Goal: Task Accomplishment & Management: Manage account settings

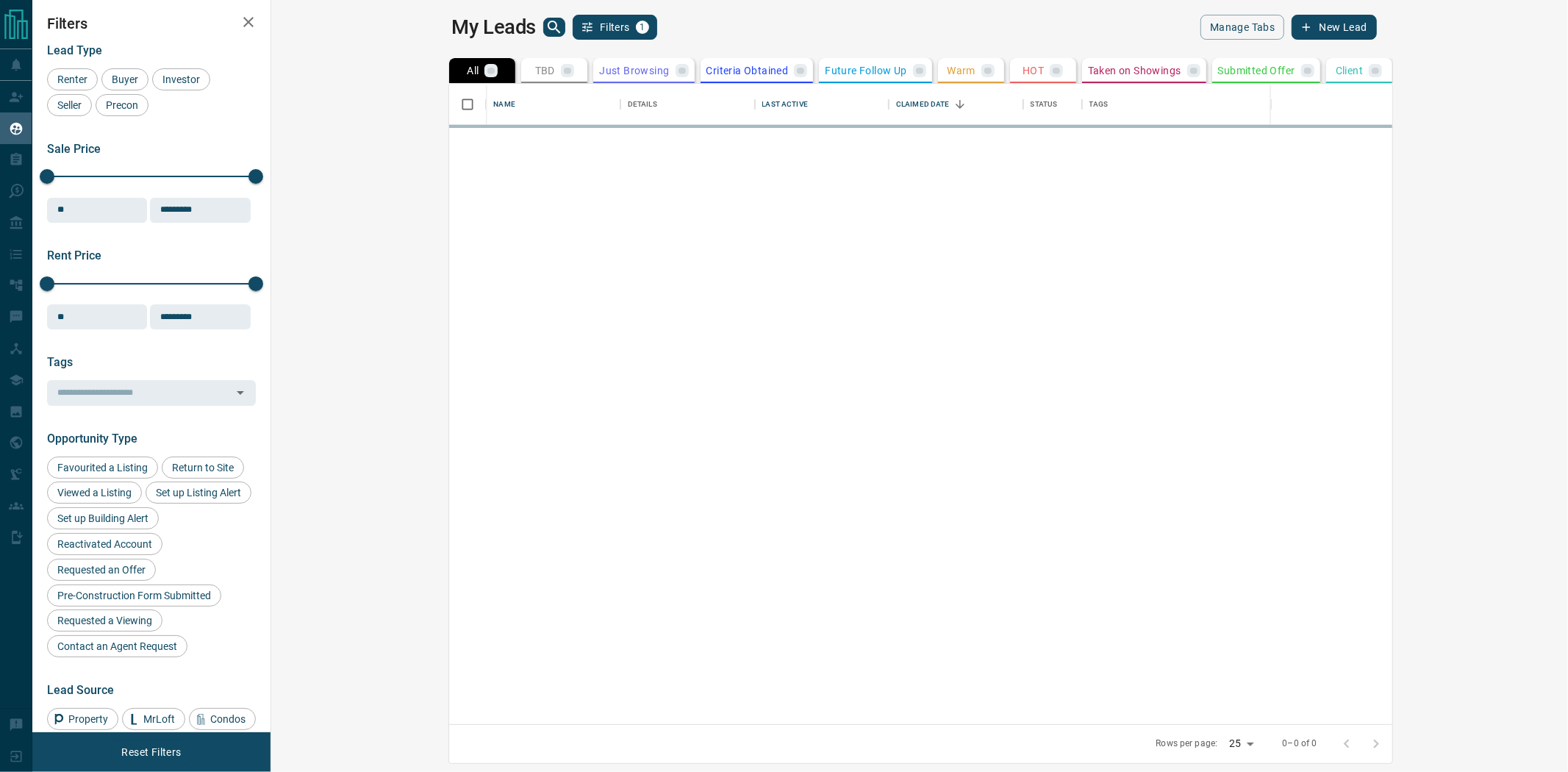
scroll to position [627, 1277]
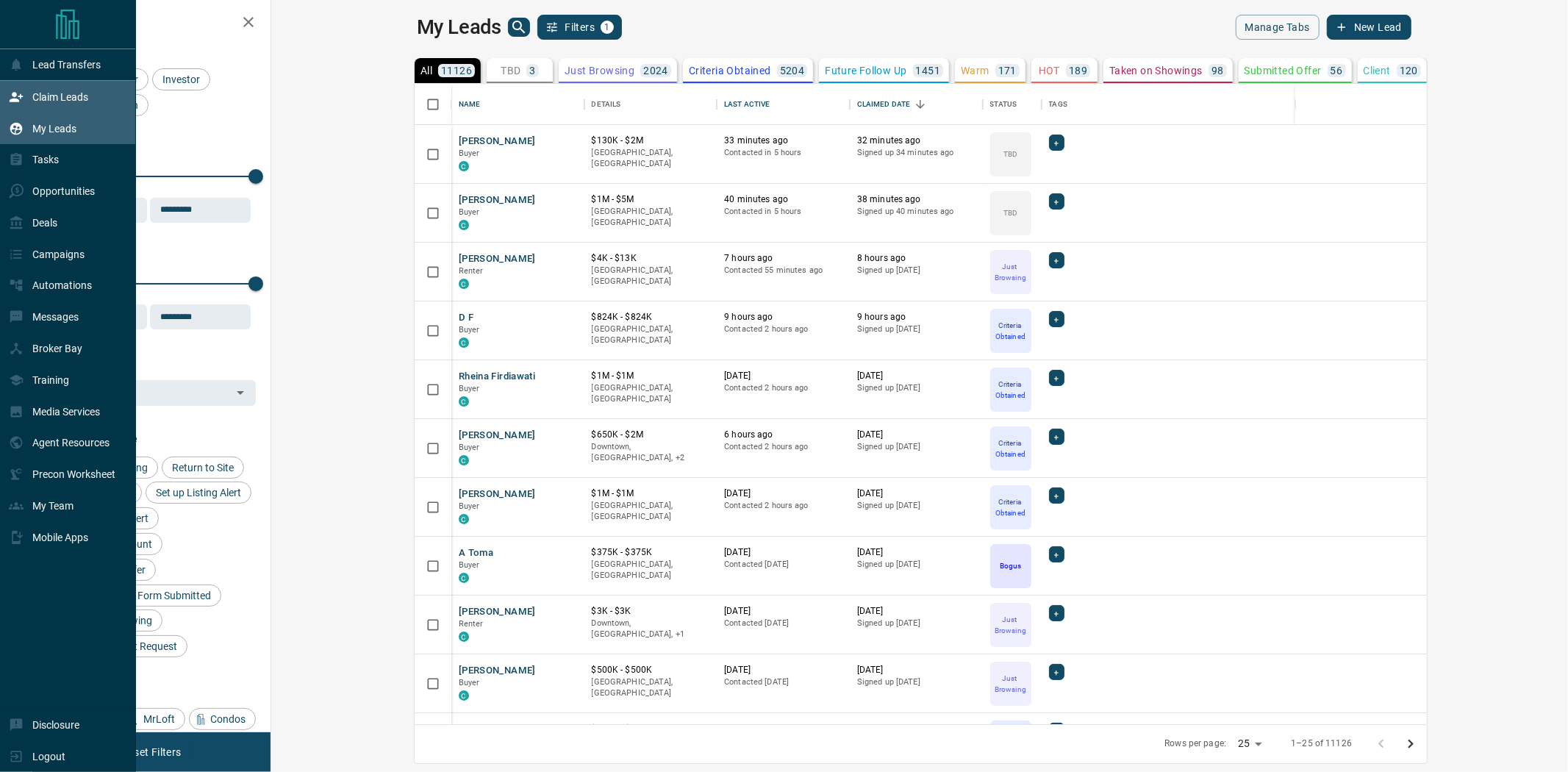
click at [15, 100] on icon at bounding box center [16, 96] width 14 height 10
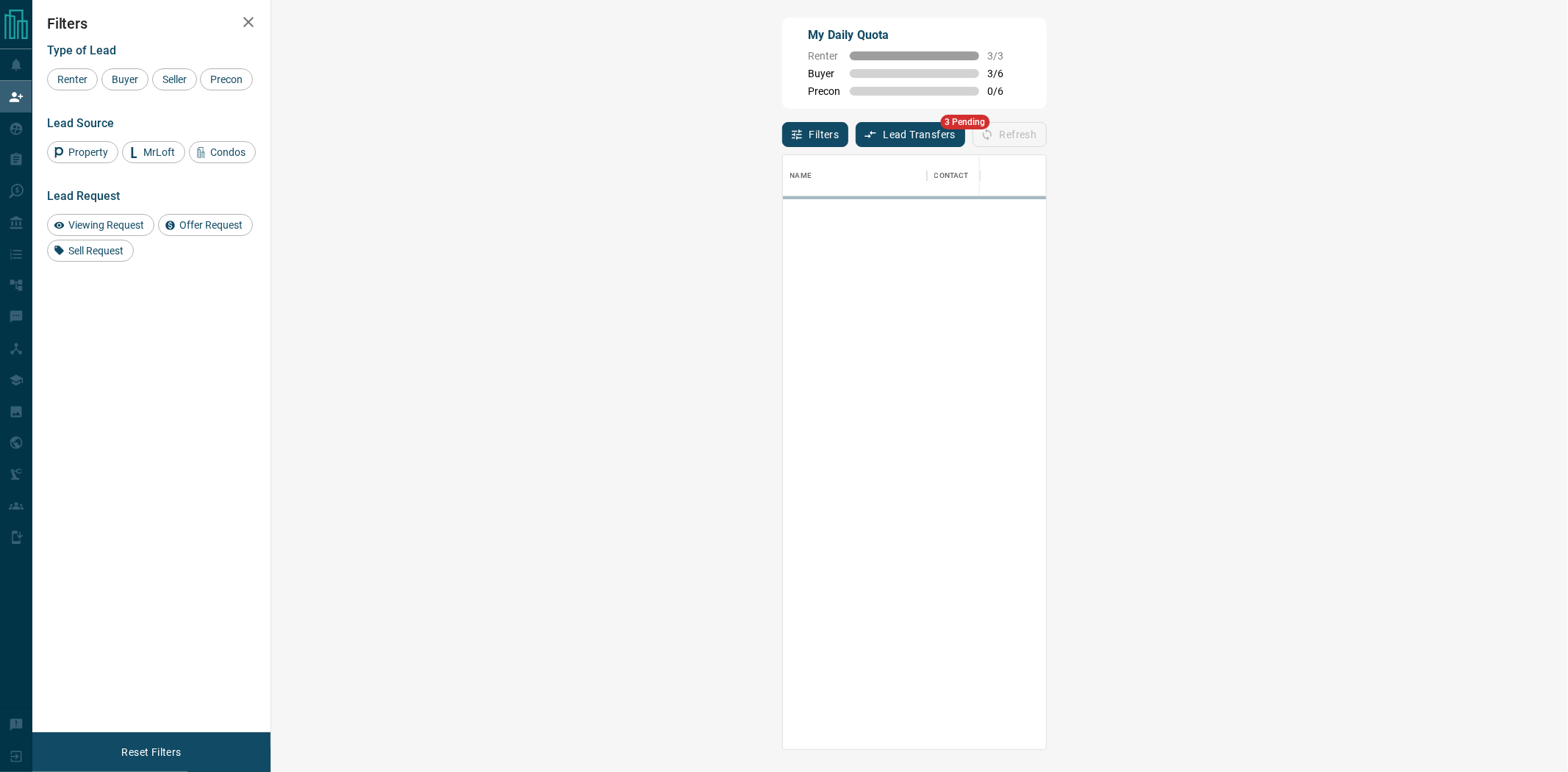
scroll to position [582, 1252]
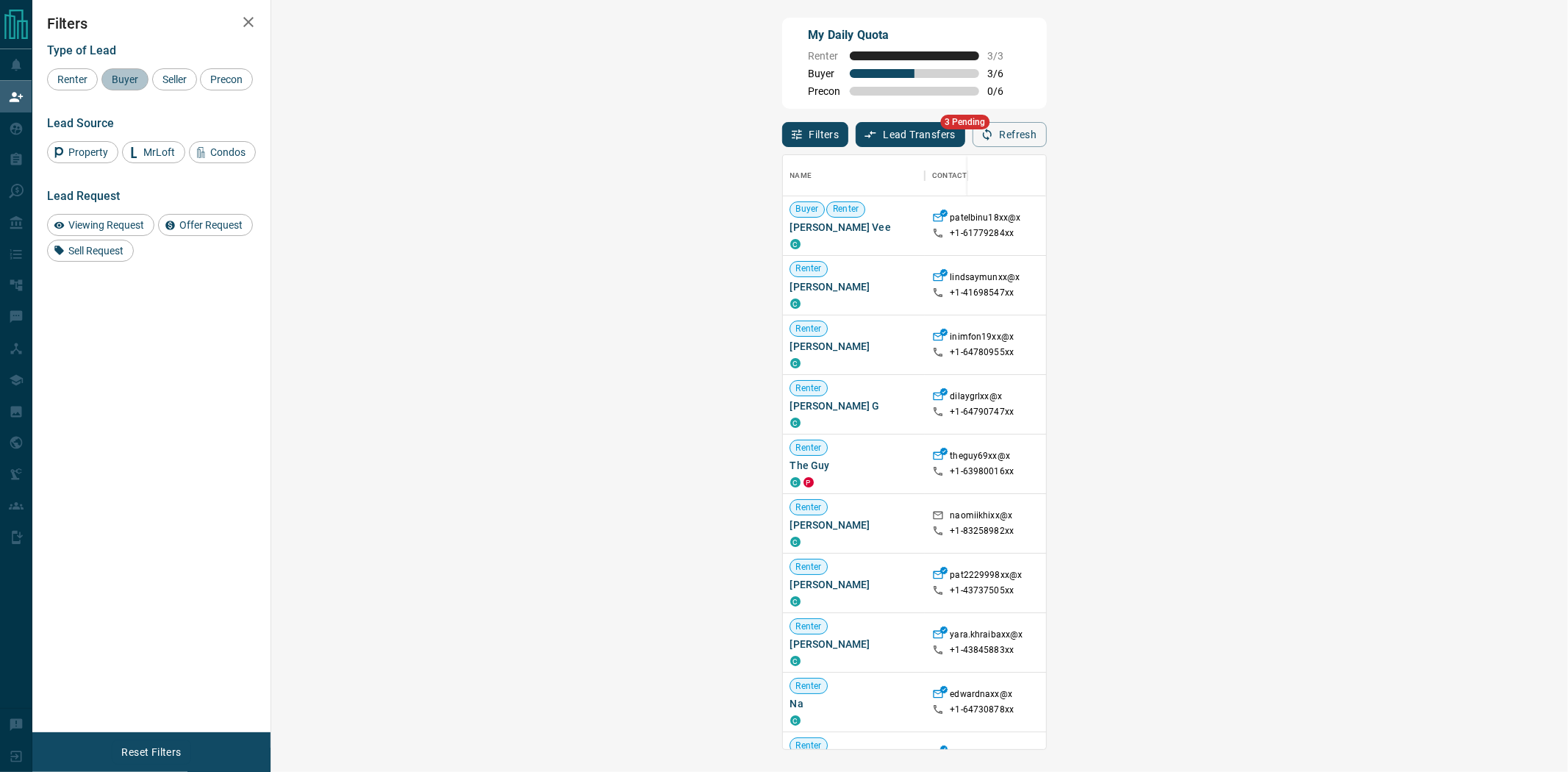
click at [120, 83] on span "Buyer" at bounding box center [125, 79] width 37 height 12
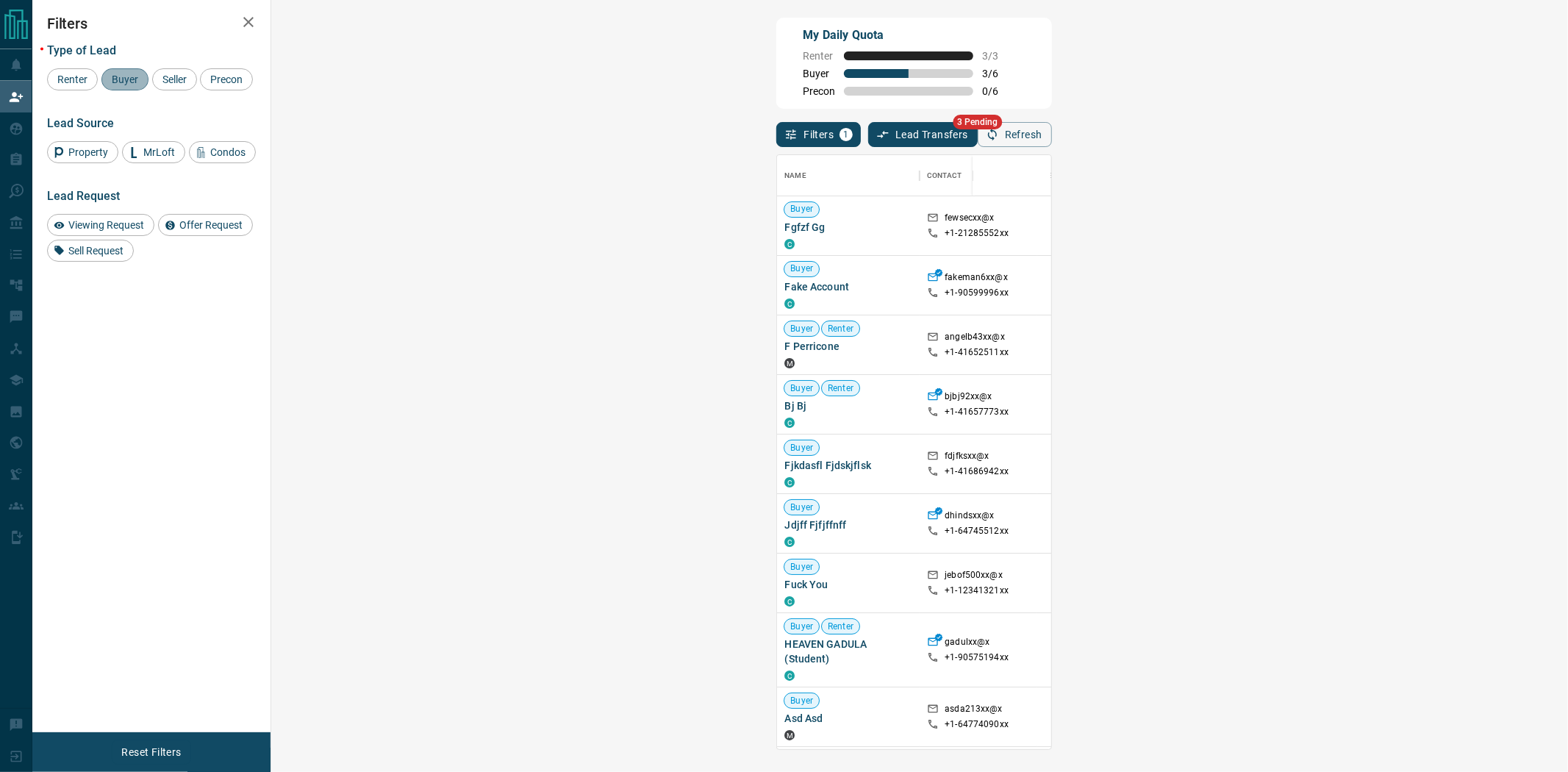
click at [128, 76] on span "Buyer" at bounding box center [125, 79] width 37 height 12
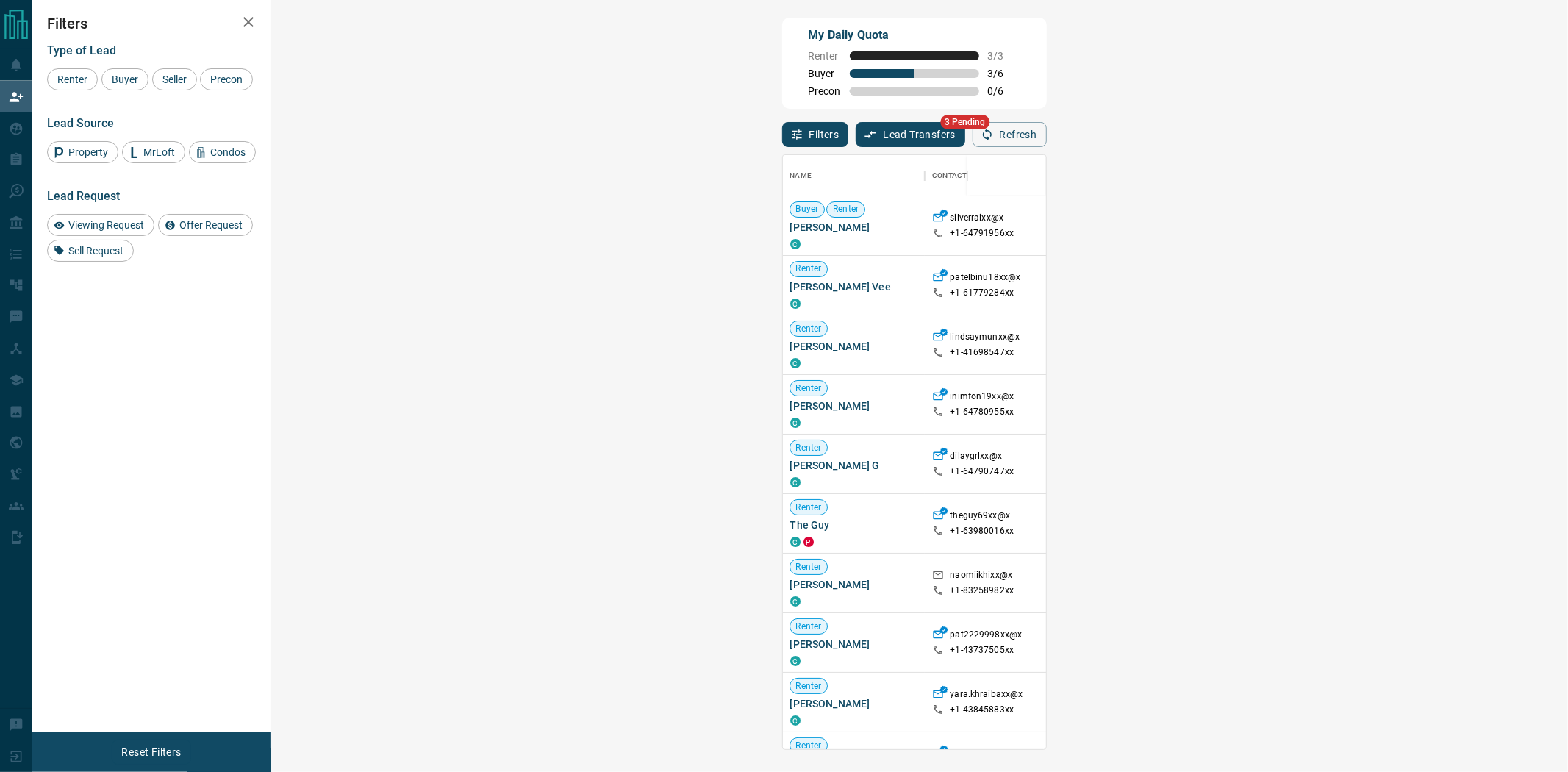
click at [856, 135] on button "Lead Transfers" at bounding box center [910, 134] width 109 height 25
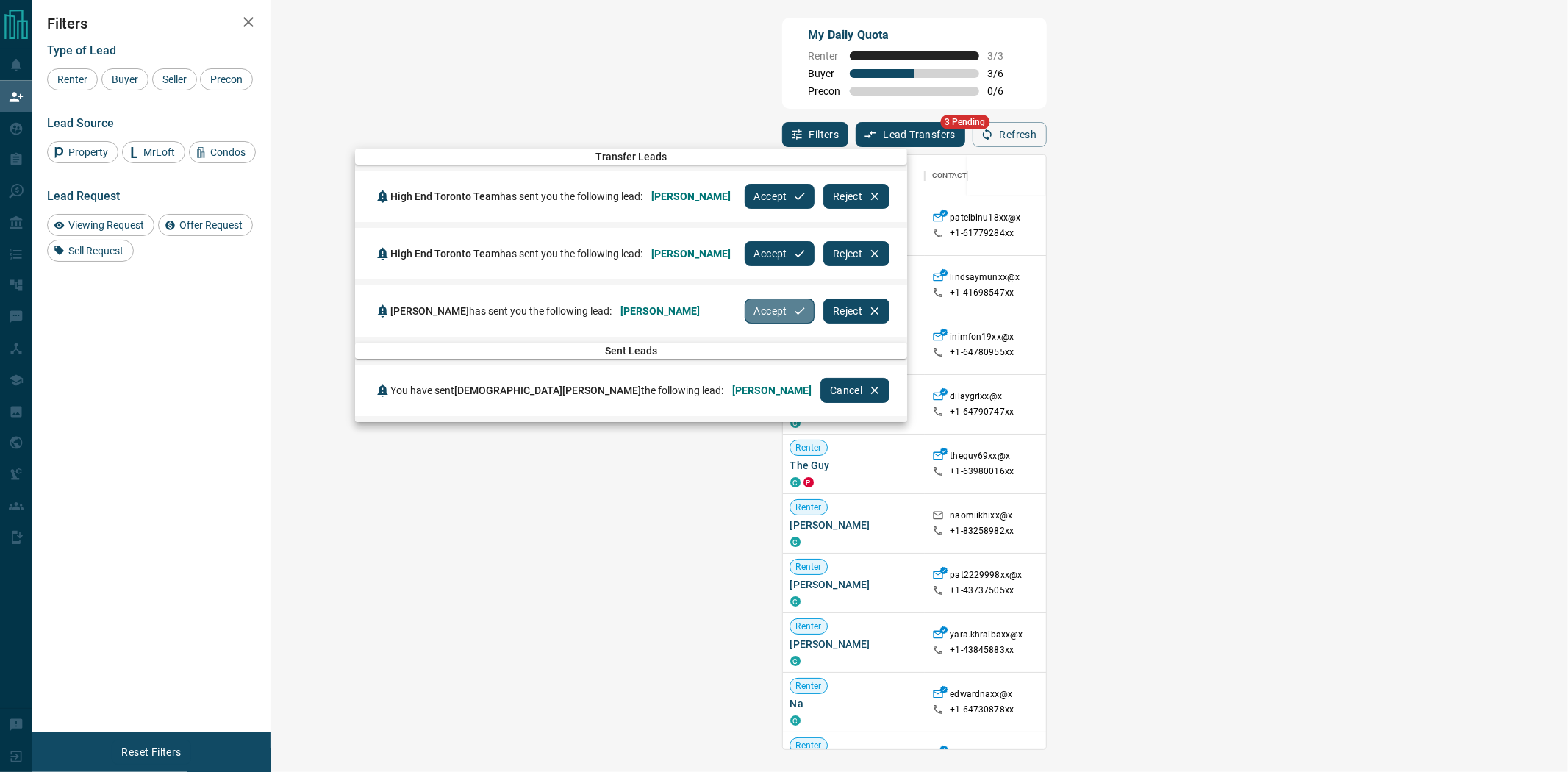
click at [745, 307] on button "Accept" at bounding box center [780, 311] width 70 height 25
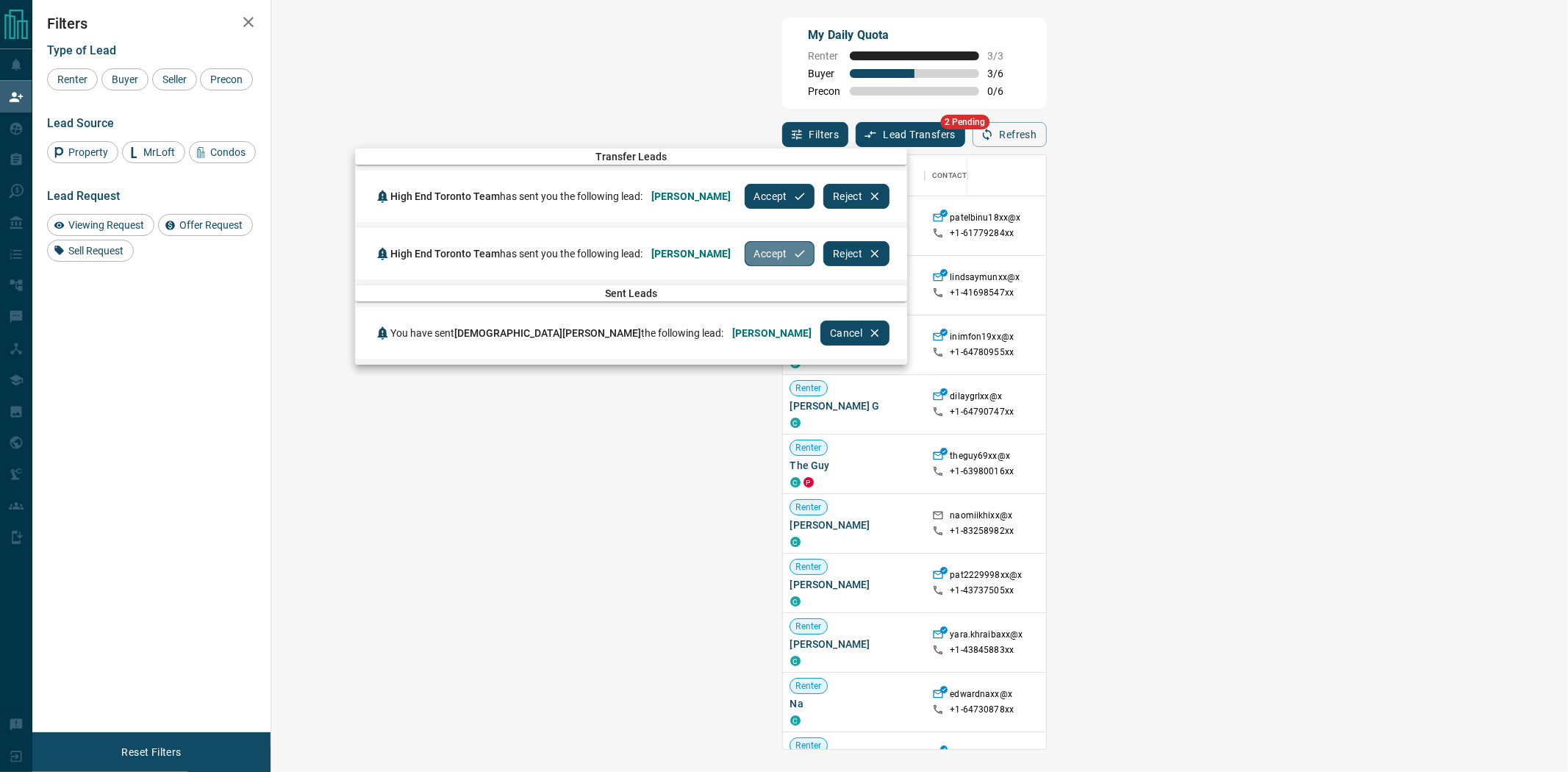
click at [752, 261] on button "Accept" at bounding box center [780, 253] width 70 height 25
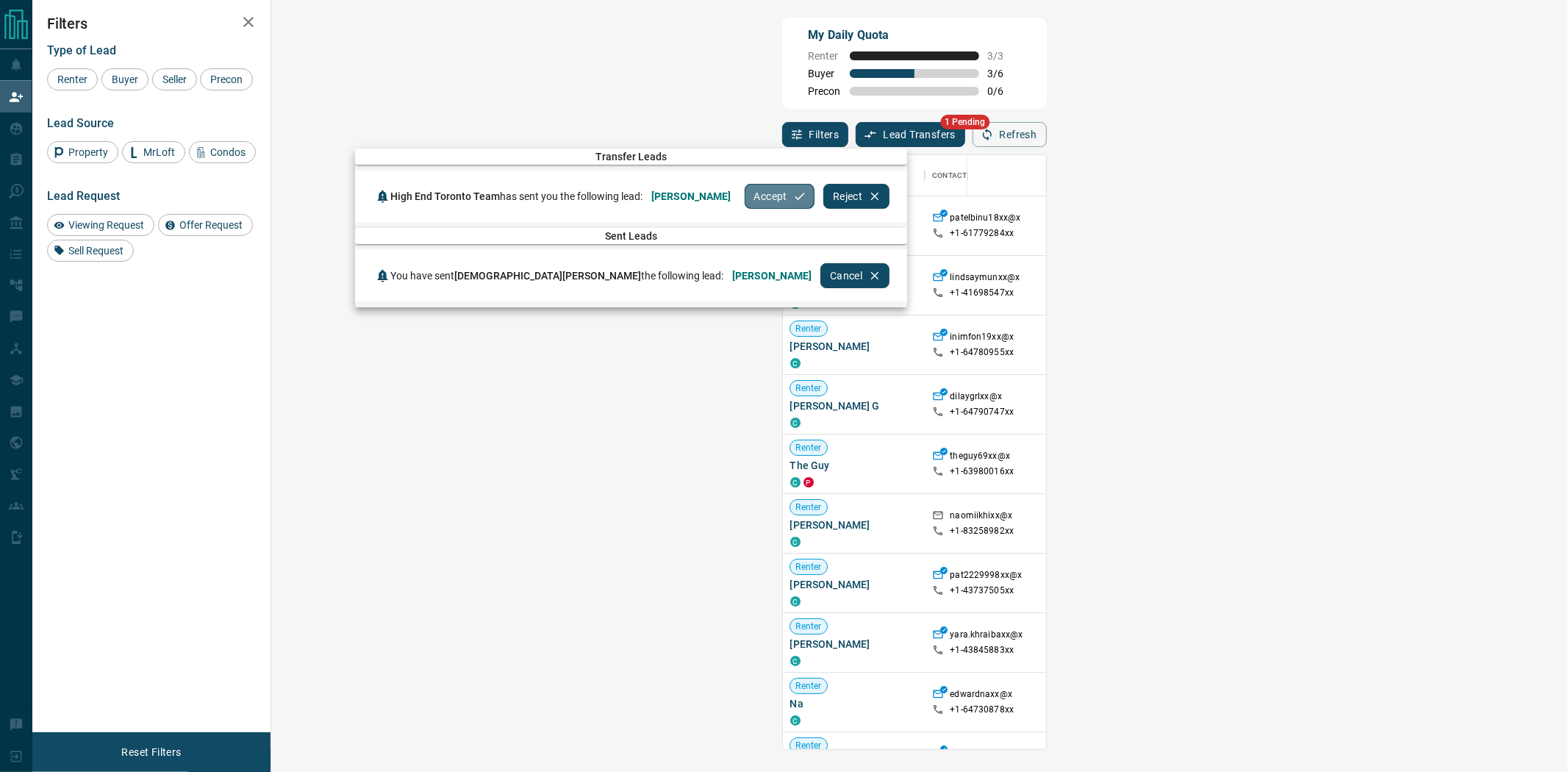
click at [765, 194] on button "Accept" at bounding box center [780, 196] width 70 height 25
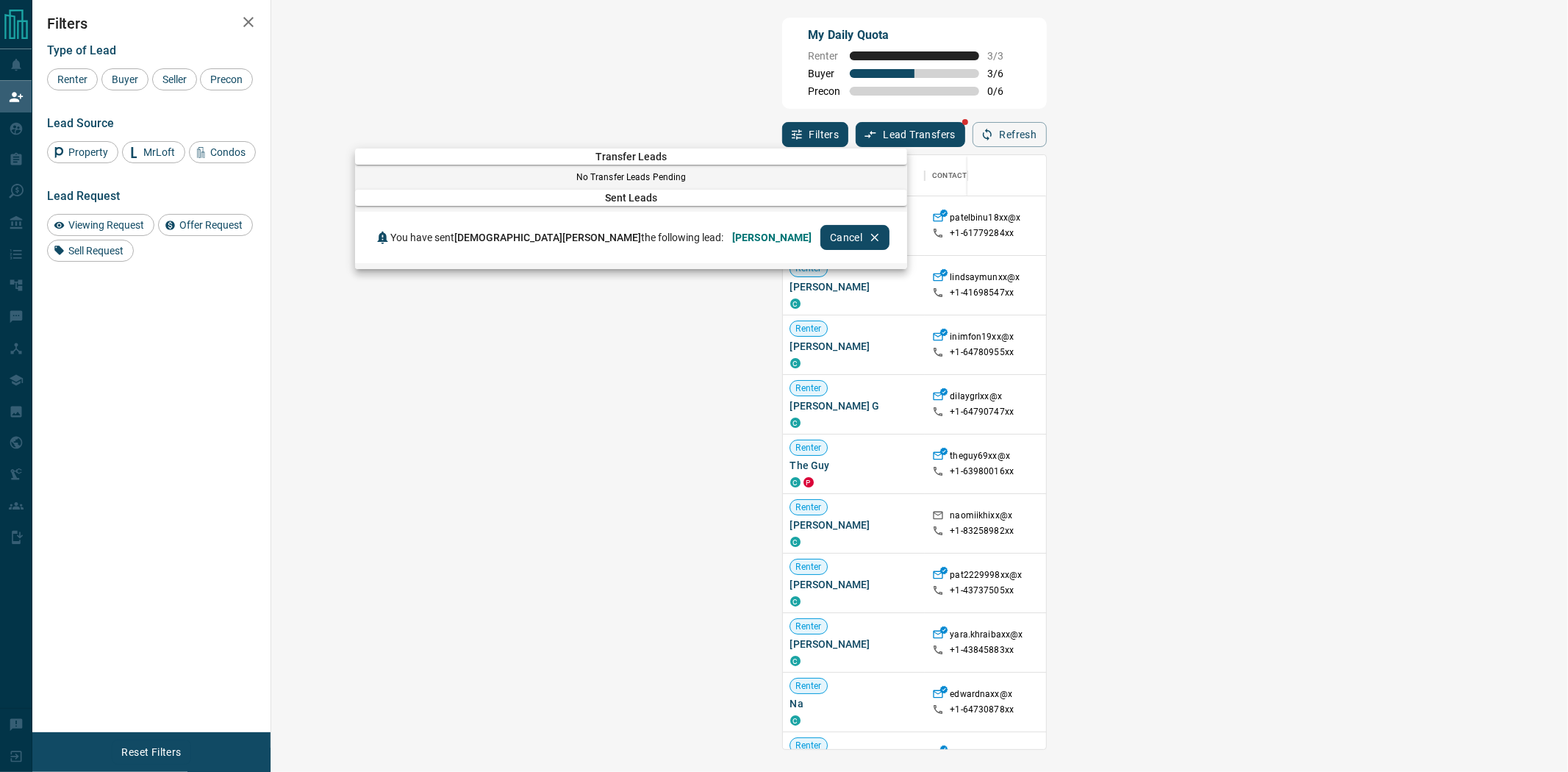
click at [736, 93] on div at bounding box center [784, 386] width 1568 height 772
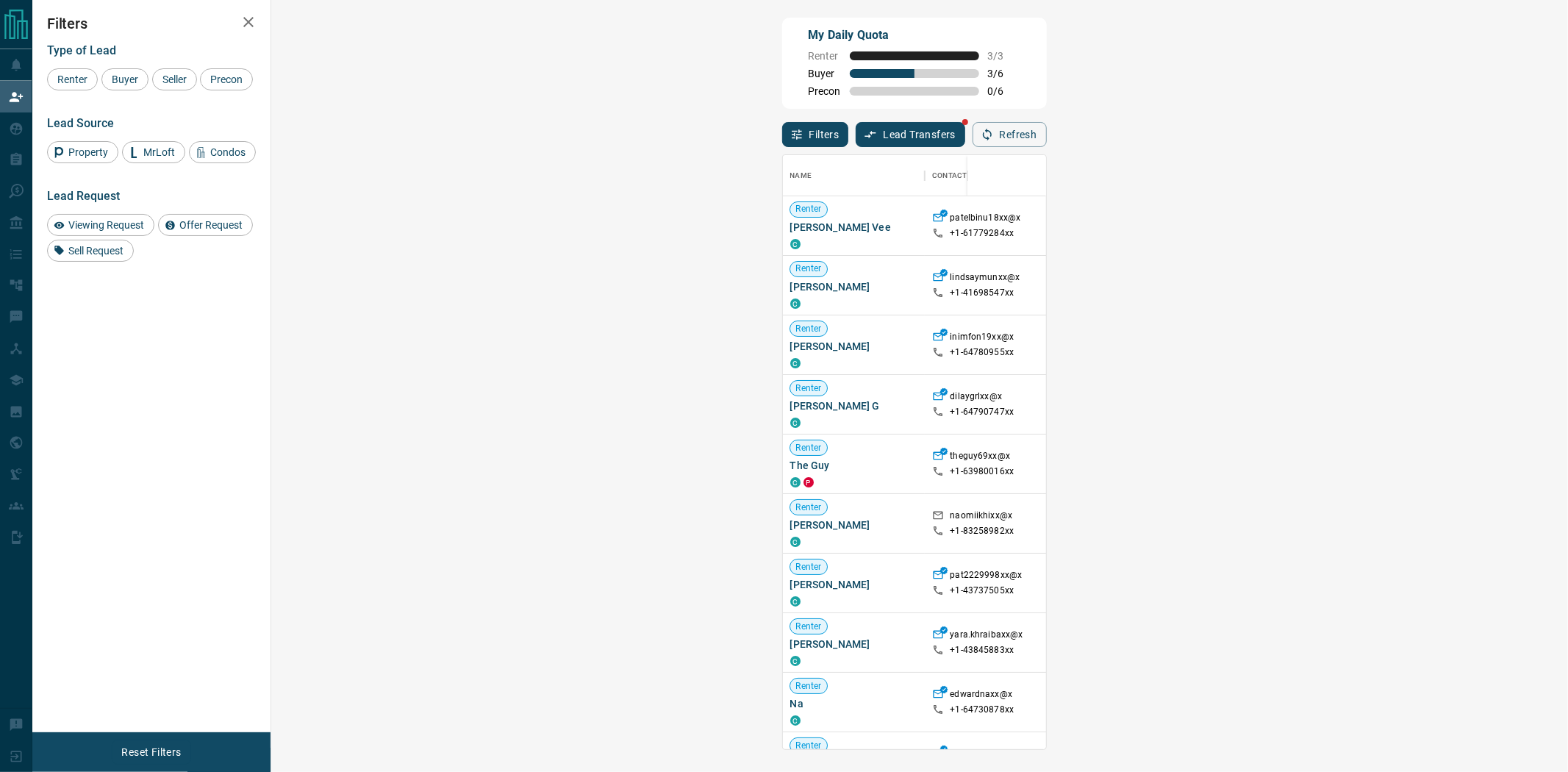
click at [947, 65] on div "My Daily Quota Renter 3 / 3 Buyer 3 / 6 Precon 0 / 6" at bounding box center [915, 63] width 265 height 91
